Goal: Information Seeking & Learning: Compare options

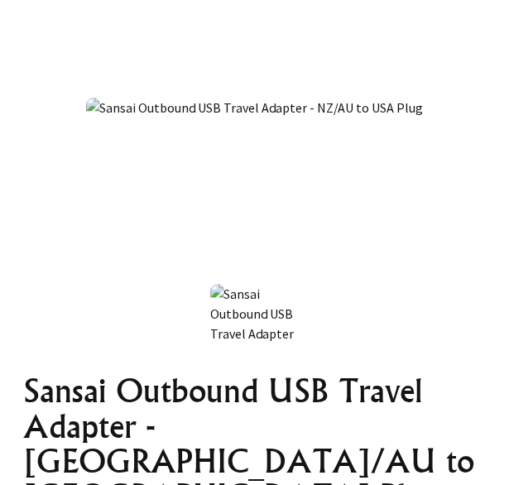
scroll to position [414, 0]
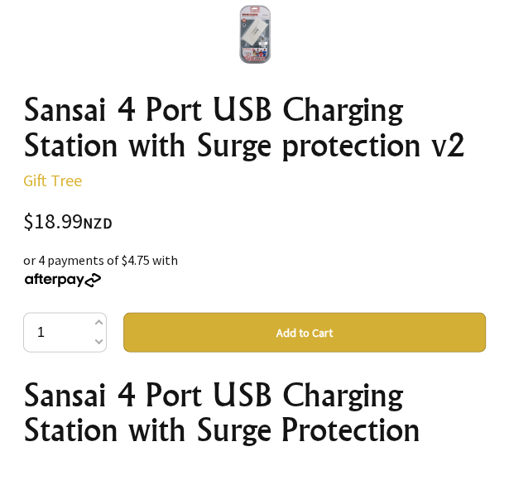
scroll to position [580, 0]
